Goal: Task Accomplishment & Management: Complete application form

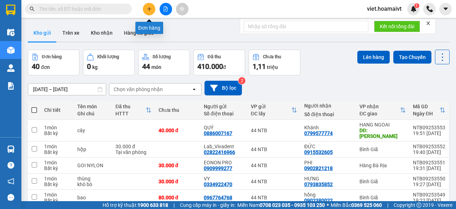
click at [150, 11] on icon "plus" at bounding box center [149, 8] width 5 height 5
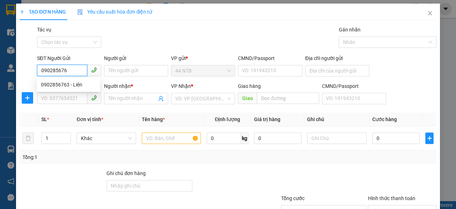
type input "0902856763"
click at [73, 85] on div "0902856763 - Liên" at bounding box center [68, 85] width 55 height 8
type input "Liên"
type input "079069017348"
type input "0932858519"
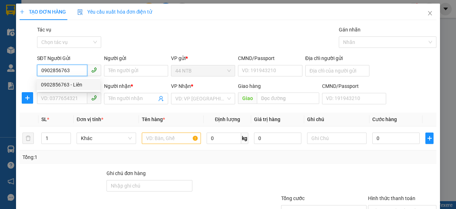
type input "Phương"
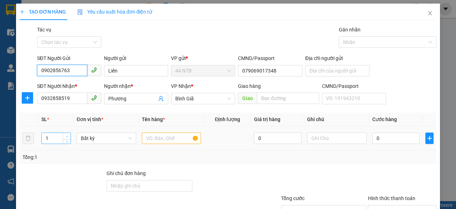
type input "0902856763"
type input "2"
click at [66, 135] on icon "up" at bounding box center [67, 136] width 2 height 2
click at [157, 133] on input "text" at bounding box center [172, 137] width 60 height 11
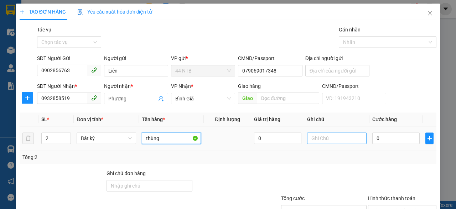
type input "thùng"
click at [322, 139] on input "text" at bounding box center [337, 137] width 60 height 11
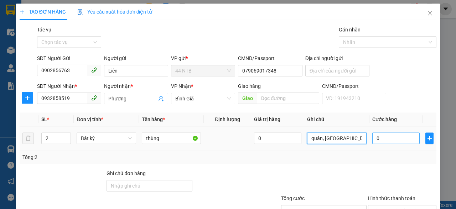
type input "quần, áo"
click at [392, 135] on input "0" at bounding box center [396, 137] width 47 height 11
type input "6"
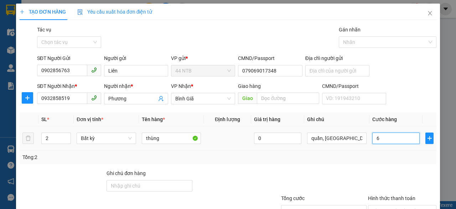
type input "60"
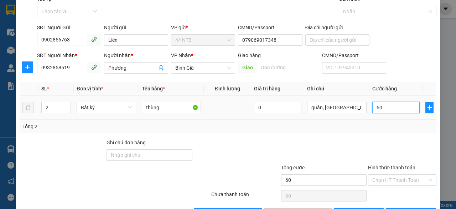
scroll to position [54, 0]
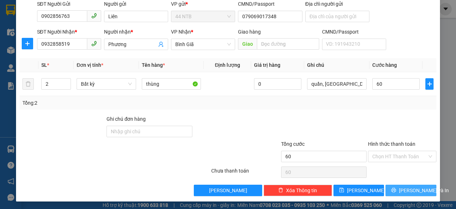
type input "60.000"
click at [402, 189] on span "Lưu và In" at bounding box center [424, 190] width 50 height 8
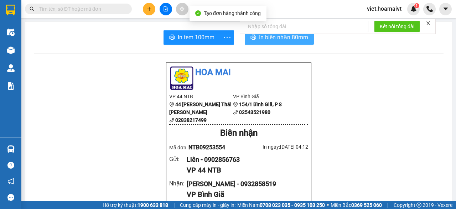
click at [292, 40] on span "In biên nhận 80mm" at bounding box center [283, 37] width 49 height 9
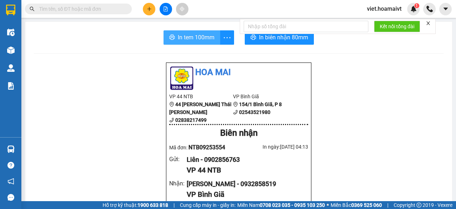
click at [193, 37] on span "In tem 100mm" at bounding box center [196, 37] width 37 height 9
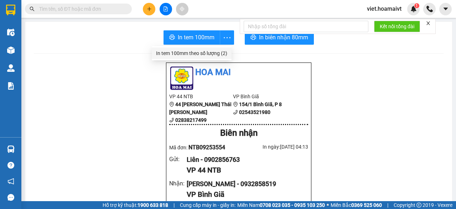
click at [218, 53] on div "In tem 100mm theo số lượng (2)" at bounding box center [191, 53] width 71 height 8
